Goal: Find contact information: Find contact information

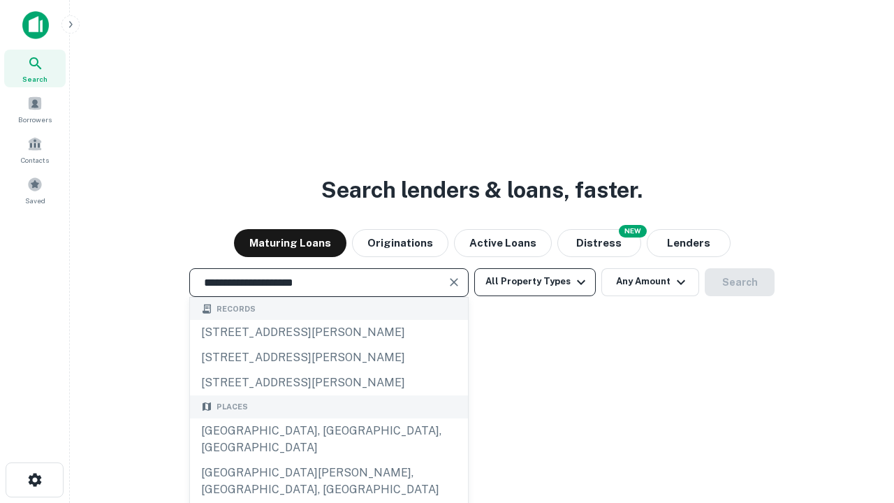
click at [328, 460] on div "[GEOGRAPHIC_DATA], [GEOGRAPHIC_DATA], [GEOGRAPHIC_DATA]" at bounding box center [329, 439] width 278 height 42
click at [535, 281] on button "All Property Types" at bounding box center [535, 282] width 122 height 28
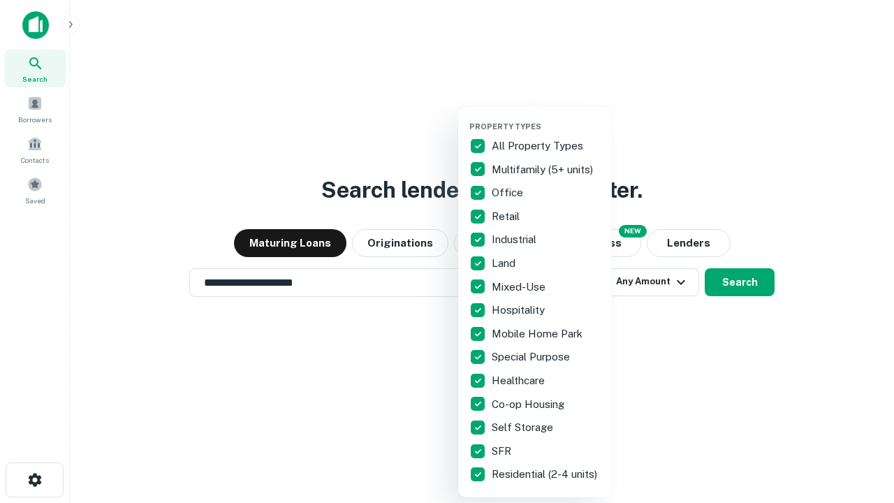
type input "**********"
click at [546, 117] on button "button" at bounding box center [546, 117] width 154 height 1
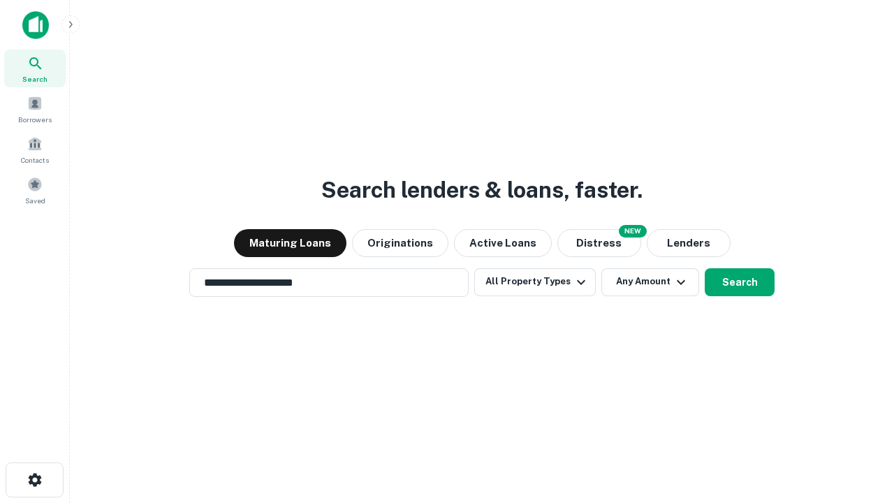
scroll to position [8, 168]
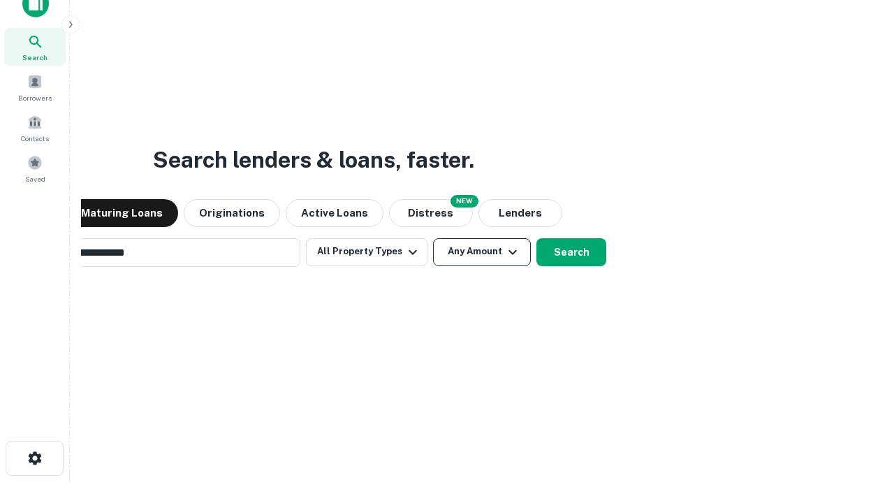
click at [433, 238] on button "Any Amount" at bounding box center [482, 252] width 98 height 28
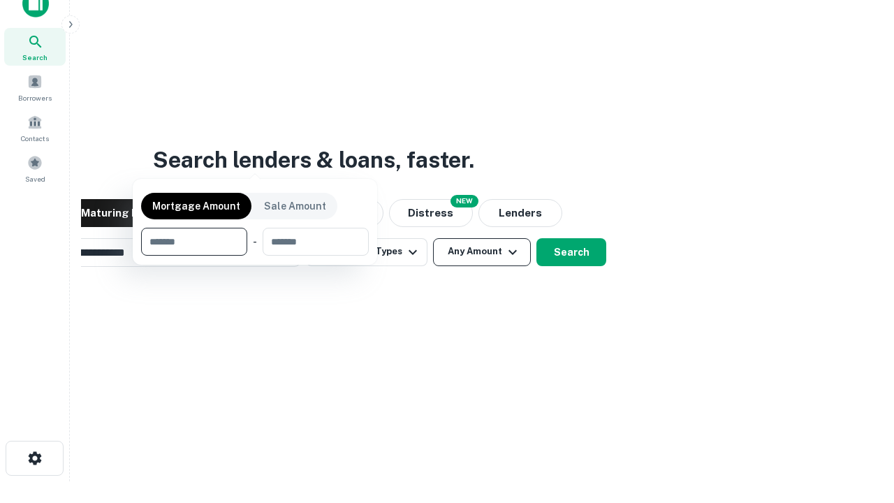
scroll to position [22, 0]
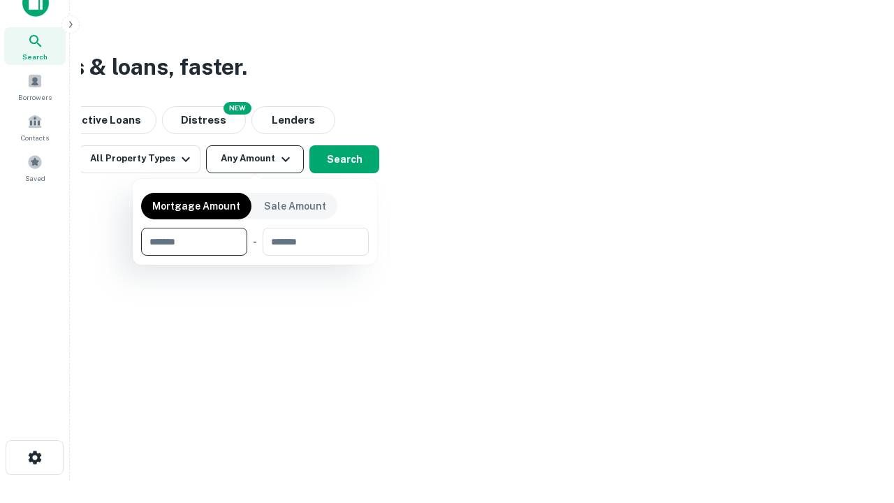
type input "*******"
click at [255, 256] on button "button" at bounding box center [255, 256] width 228 height 1
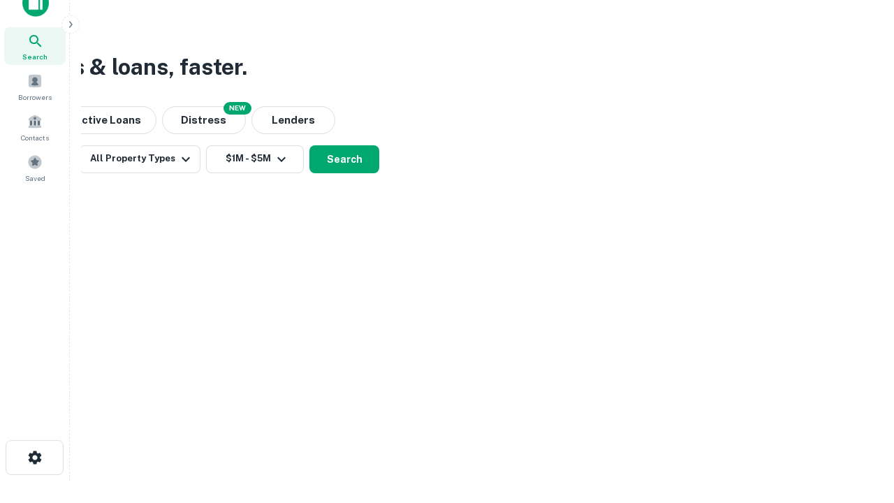
scroll to position [8, 258]
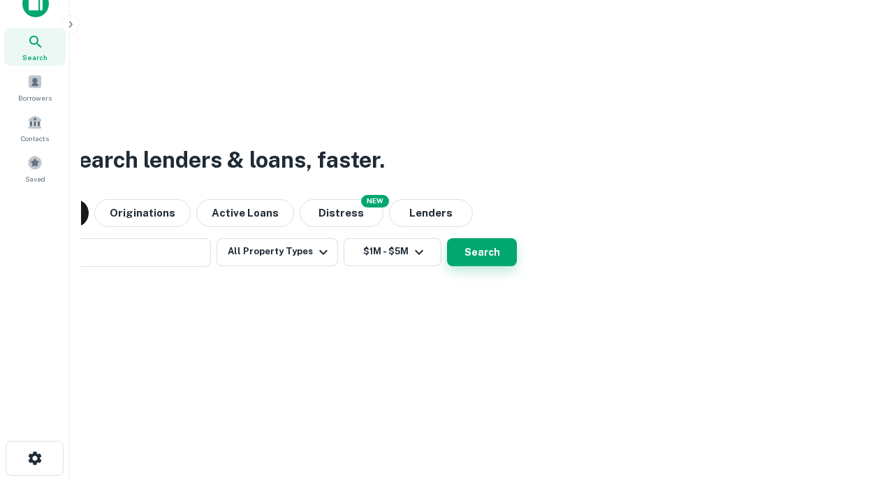
click at [447, 238] on button "Search" at bounding box center [482, 252] width 70 height 28
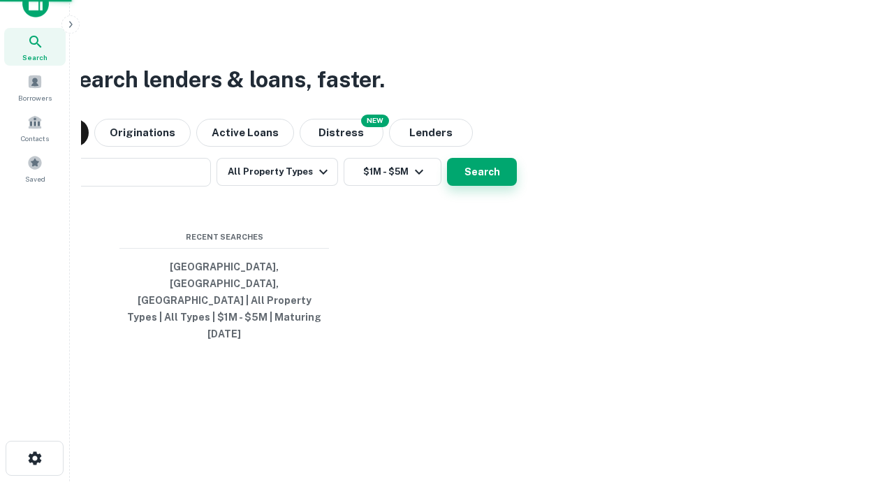
scroll to position [37, 395]
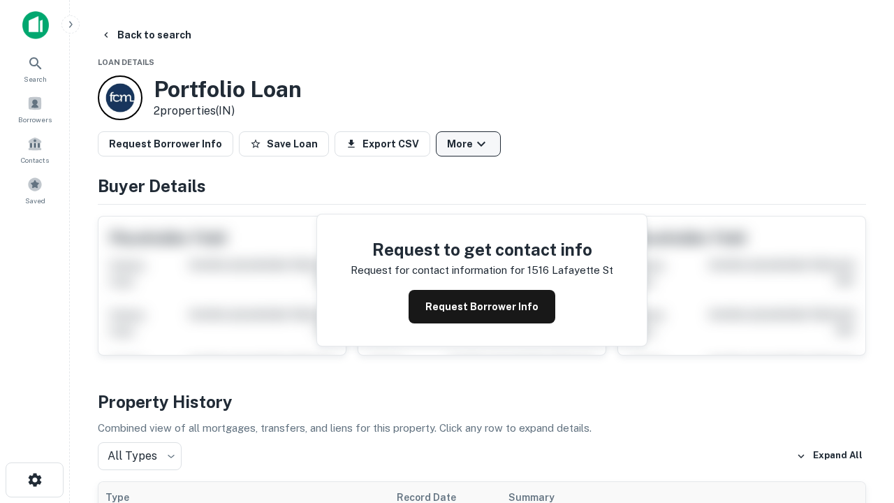
click at [468, 144] on button "More" at bounding box center [468, 143] width 65 height 25
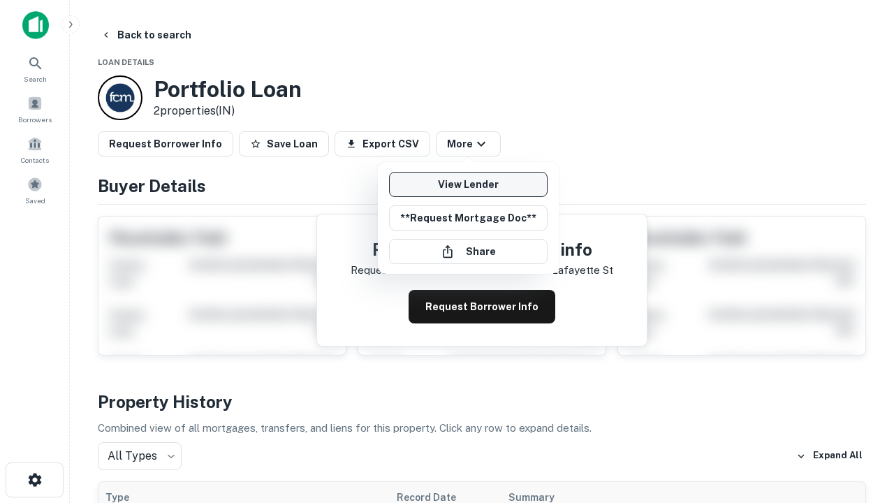
click at [468, 184] on link "View Lender" at bounding box center [468, 184] width 159 height 25
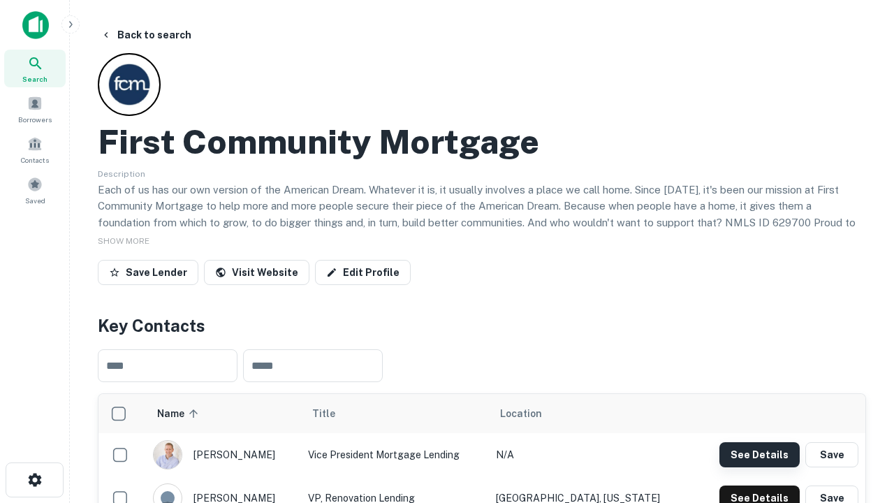
click at [759, 454] on button "See Details" at bounding box center [759, 454] width 80 height 25
click at [34, 480] on icon "button" at bounding box center [35, 479] width 17 height 17
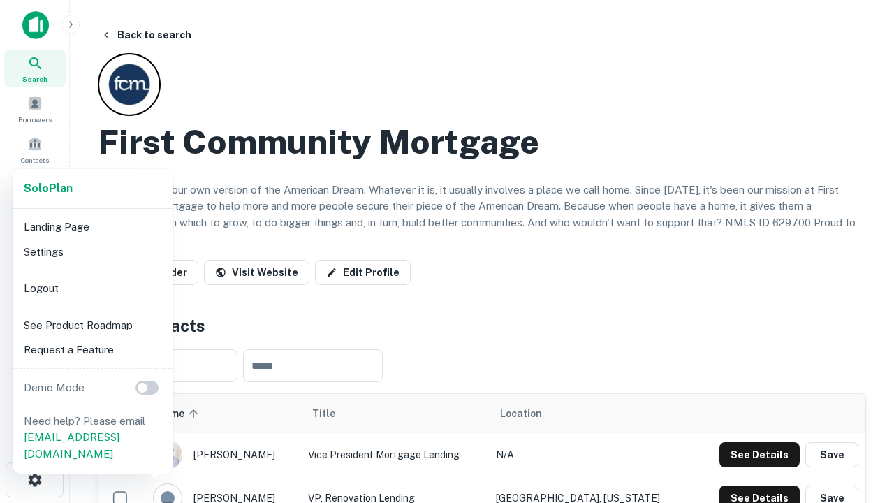
click at [92, 288] on li "Logout" at bounding box center [92, 288] width 149 height 25
